Goal: Task Accomplishment & Management: Use online tool/utility

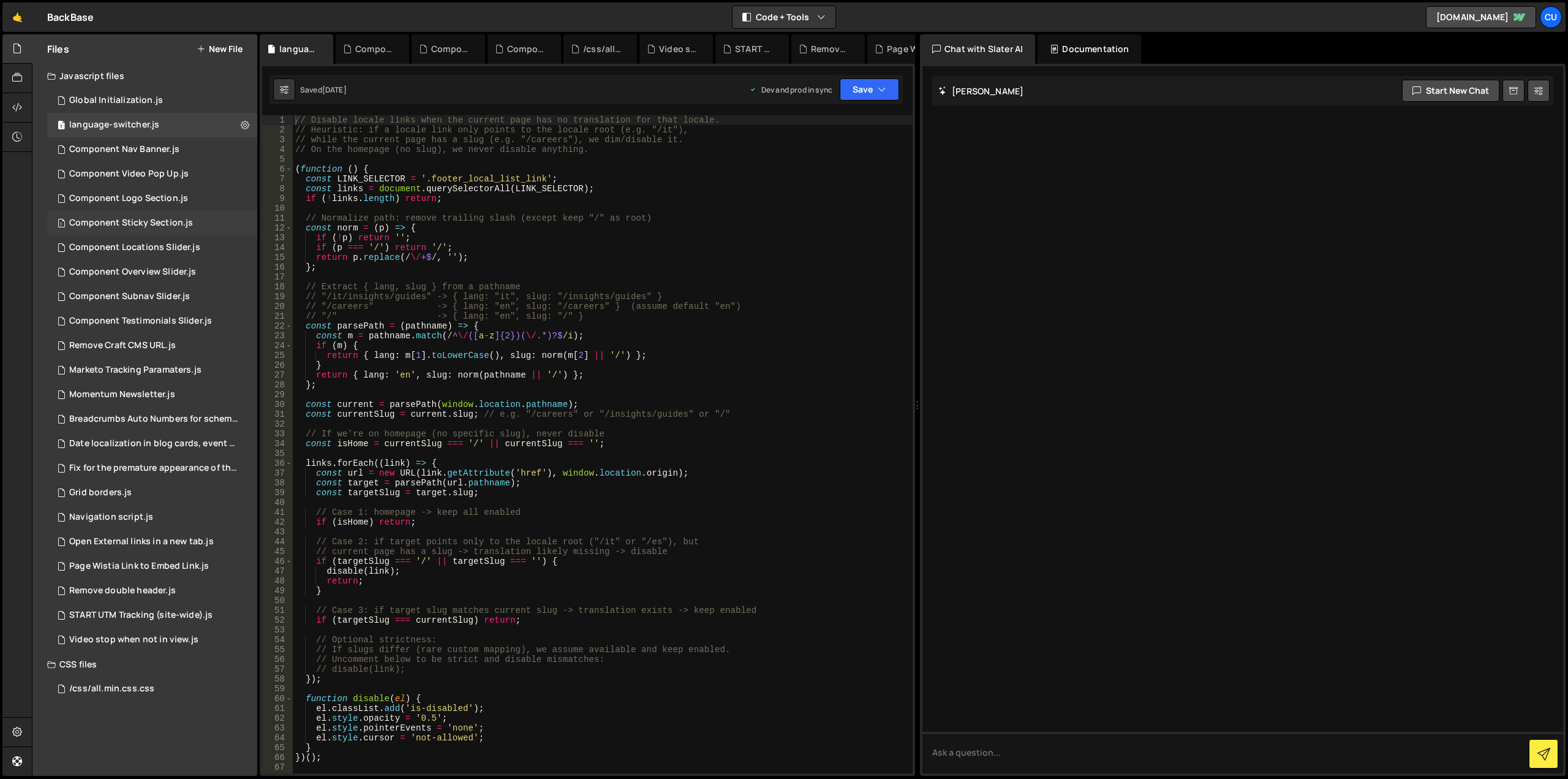
click at [128, 222] on div "Component Sticky Section.js" at bounding box center [130, 223] width 124 height 11
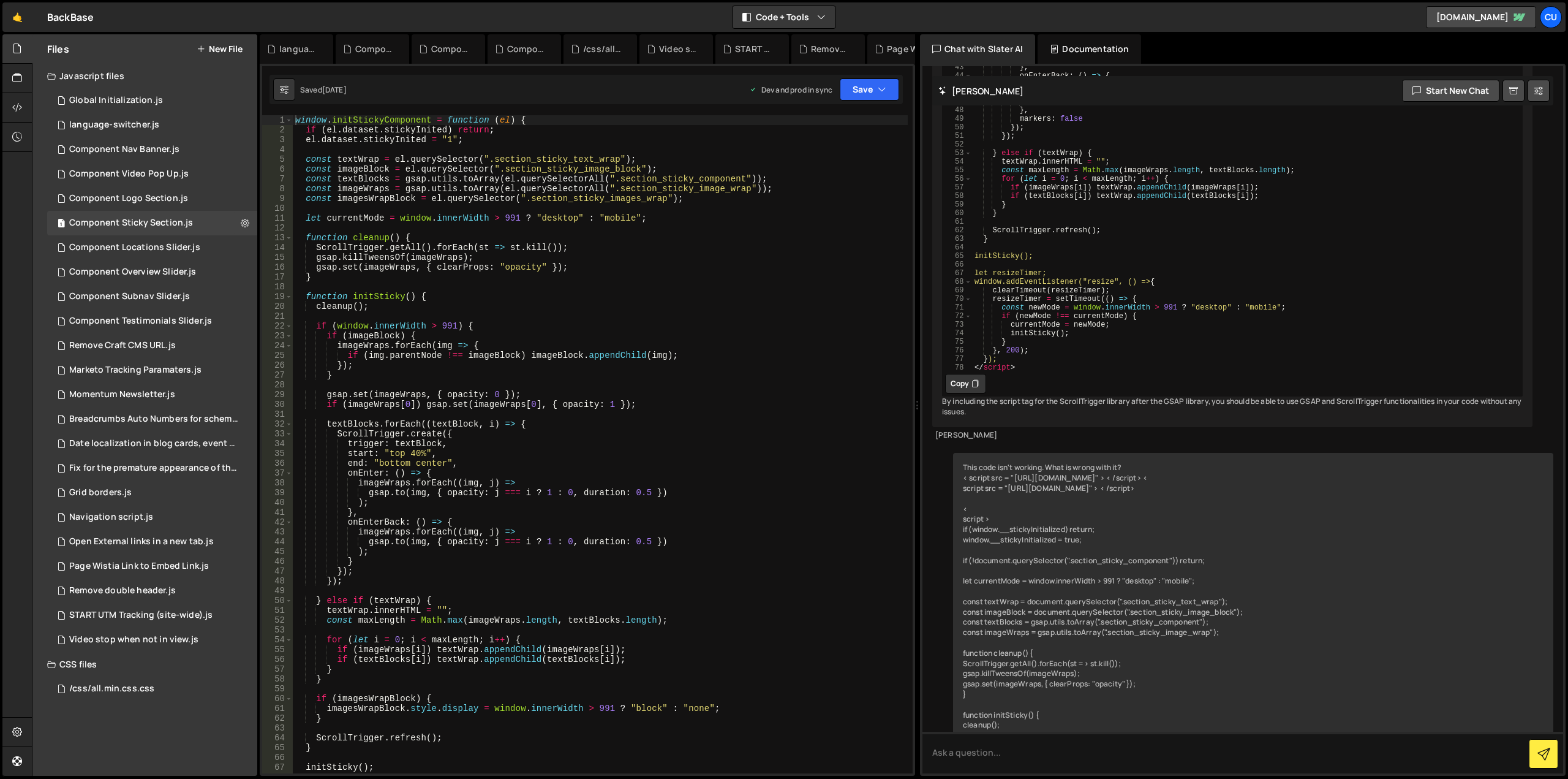
scroll to position [4413, 0]
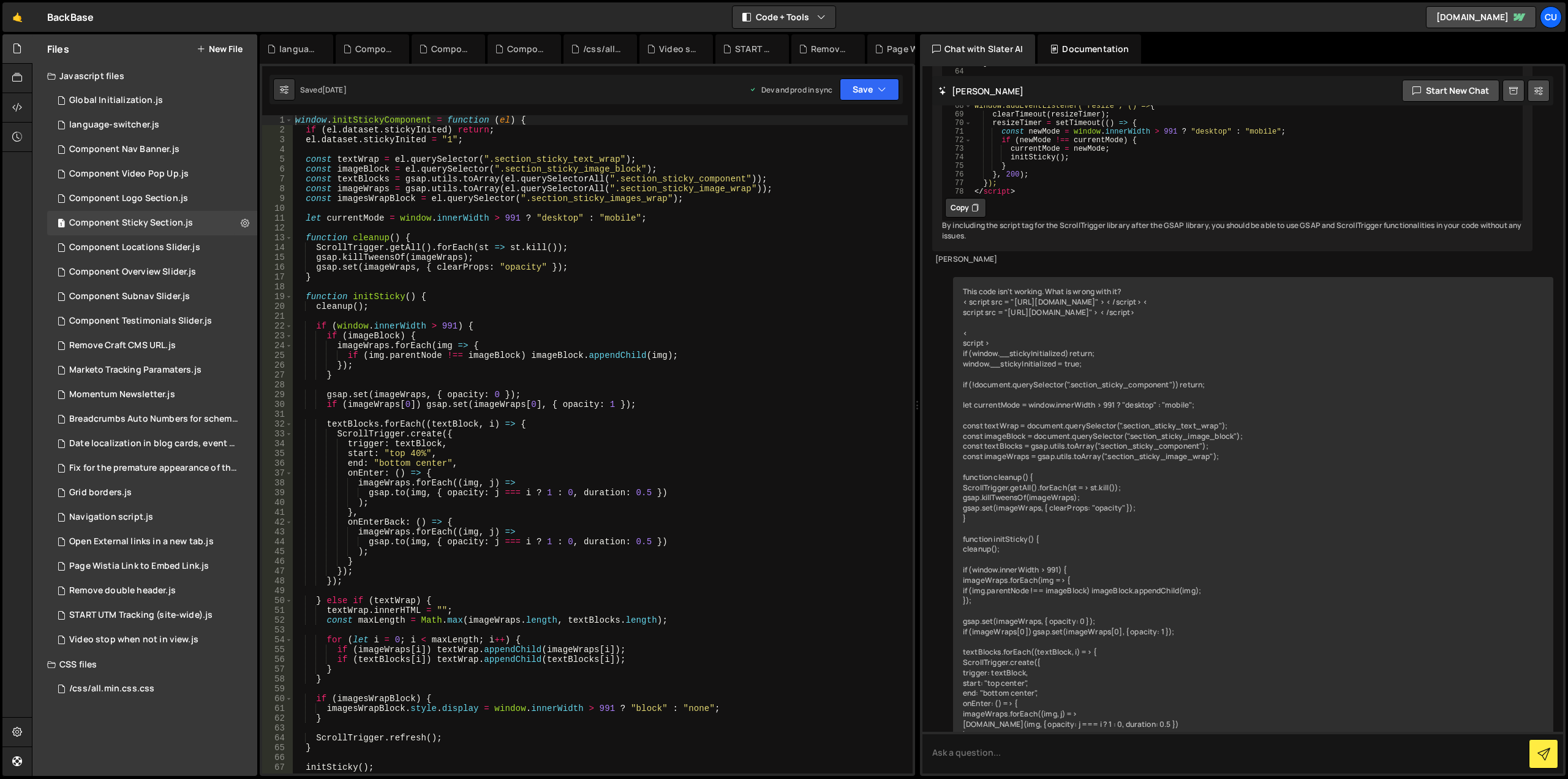
click at [700, 242] on div "window . initStickyComponent = function ( el ) { if ( el . dataset . stickyInit…" at bounding box center [600, 454] width 615 height 678
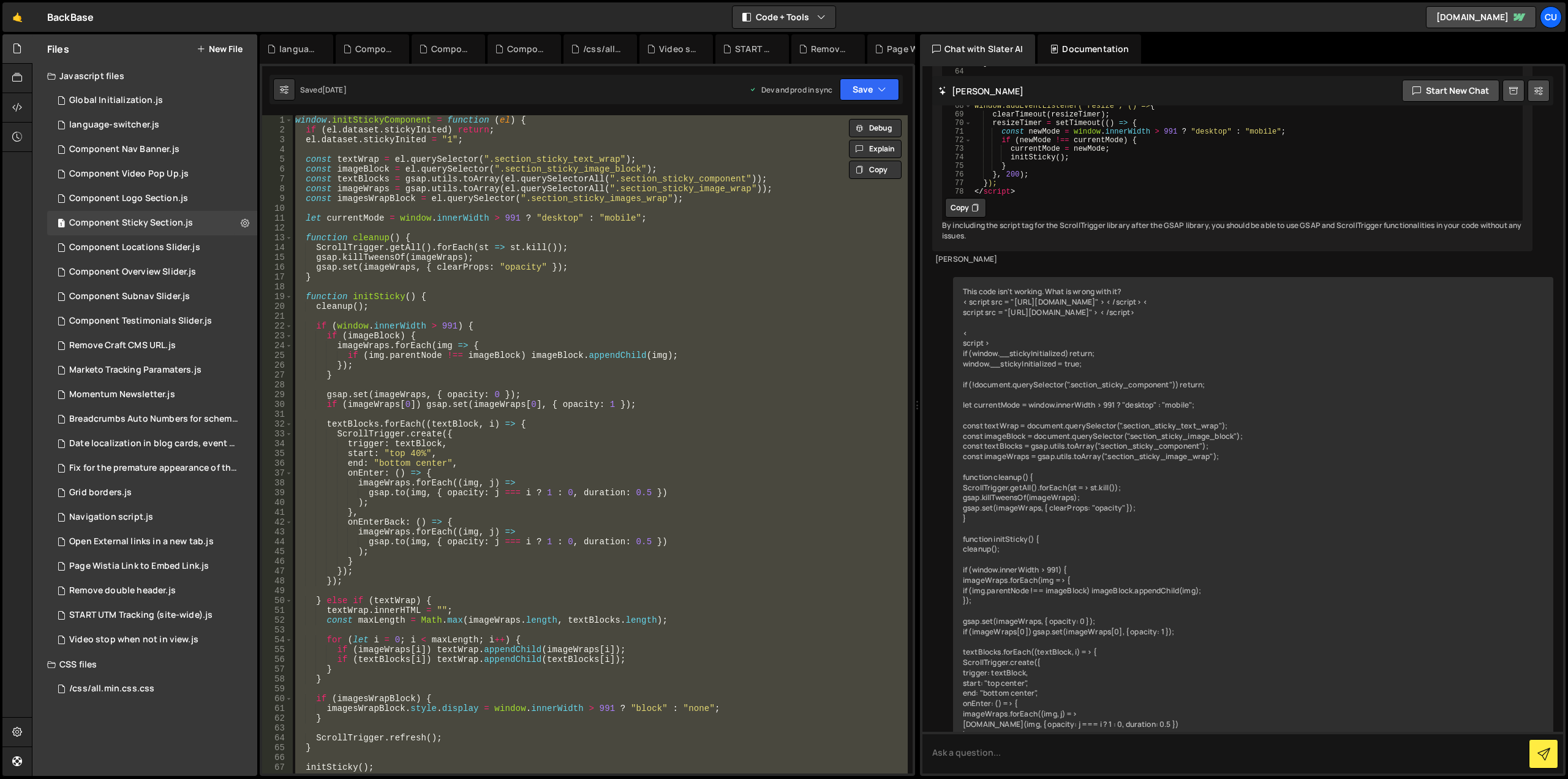
click at [669, 357] on div "window . initStickyComponent = function ( el ) { if ( el . dataset . stickyInit…" at bounding box center [600, 444] width 615 height 658
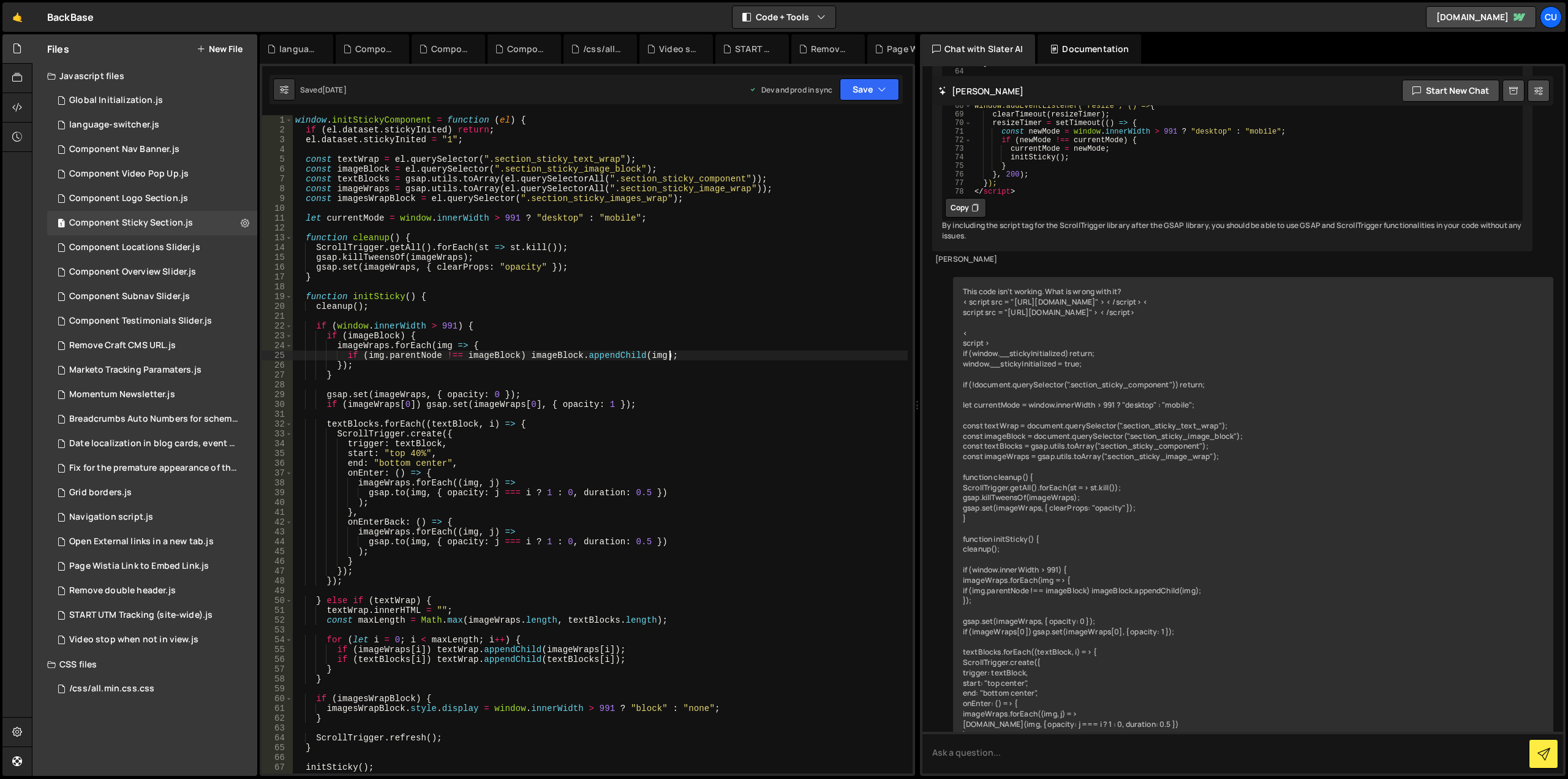
type textarea "};"
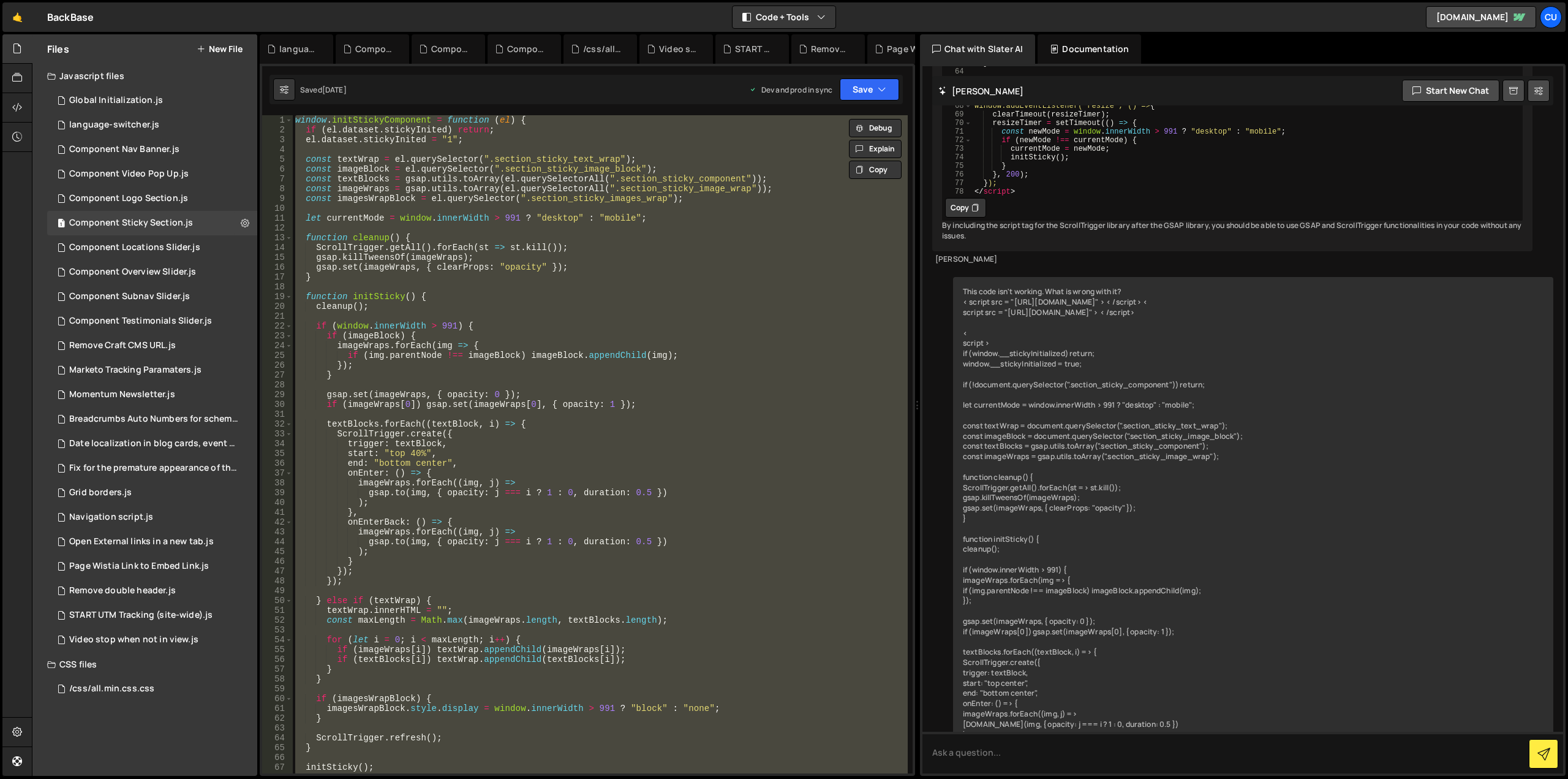
paste textarea
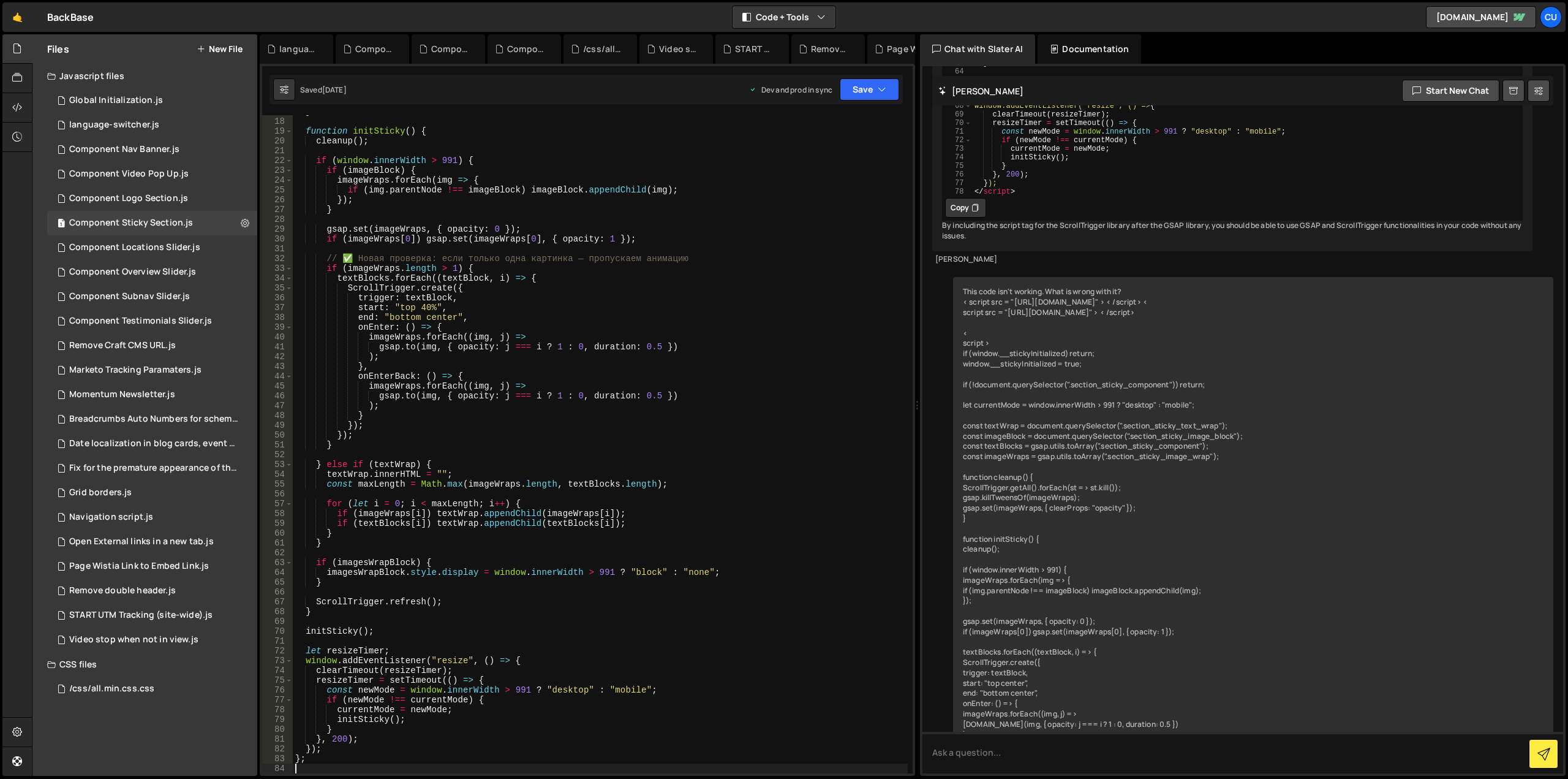
click at [442, 257] on div "} function initSticky ( ) { cleanup ( ) ; if ( window . innerWidth > 991 ) { if…" at bounding box center [600, 445] width 615 height 678
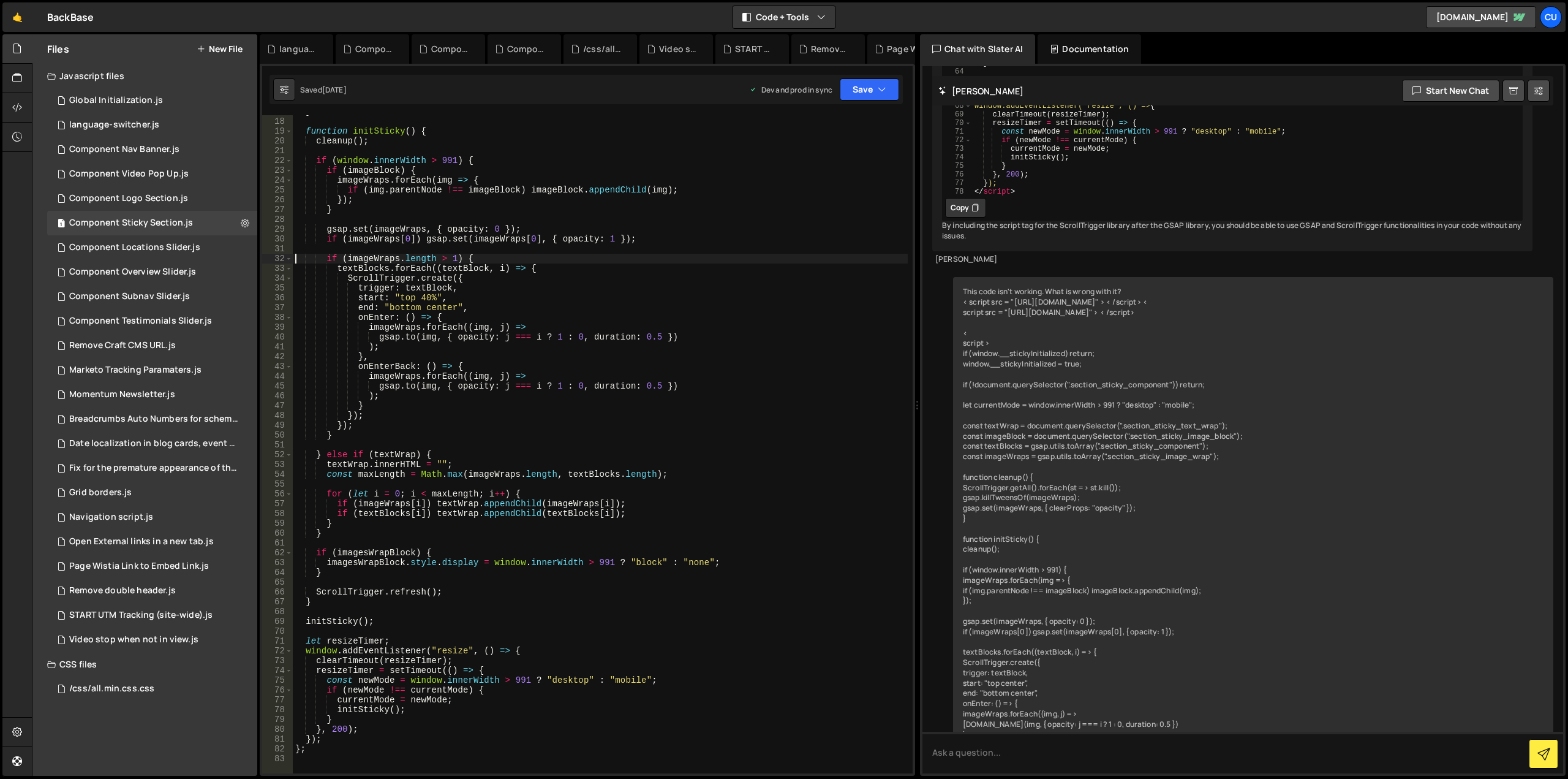
type textarea "if (imageWraps.length > 1) {"
click at [845, 93] on button "Save" at bounding box center [870, 89] width 59 height 22
click at [1158, 13] on div "🤙 BackBase ⚠️ Code is being edited in another browser Code + Tools Code Only Co…" at bounding box center [784, 18] width 1563 height 30
click at [863, 91] on button "Save" at bounding box center [870, 89] width 59 height 22
click at [827, 168] on div "Saved [DATE]" at bounding box center [827, 173] width 127 height 15
